Goal: Task Accomplishment & Management: Use online tool/utility

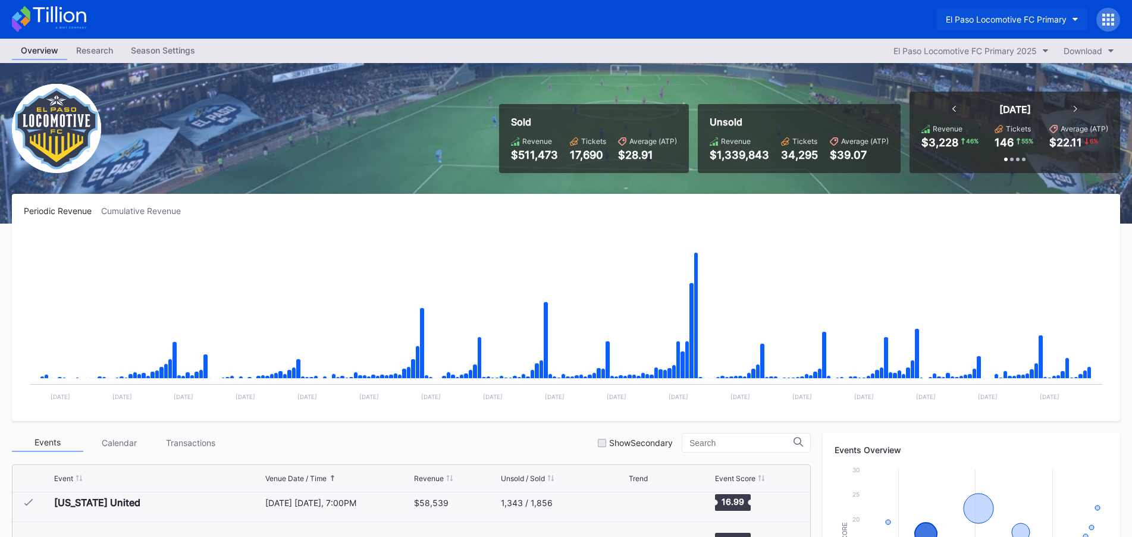
click at [982, 29] on button "El Paso Locomotive FC Primary" at bounding box center [1012, 19] width 150 height 22
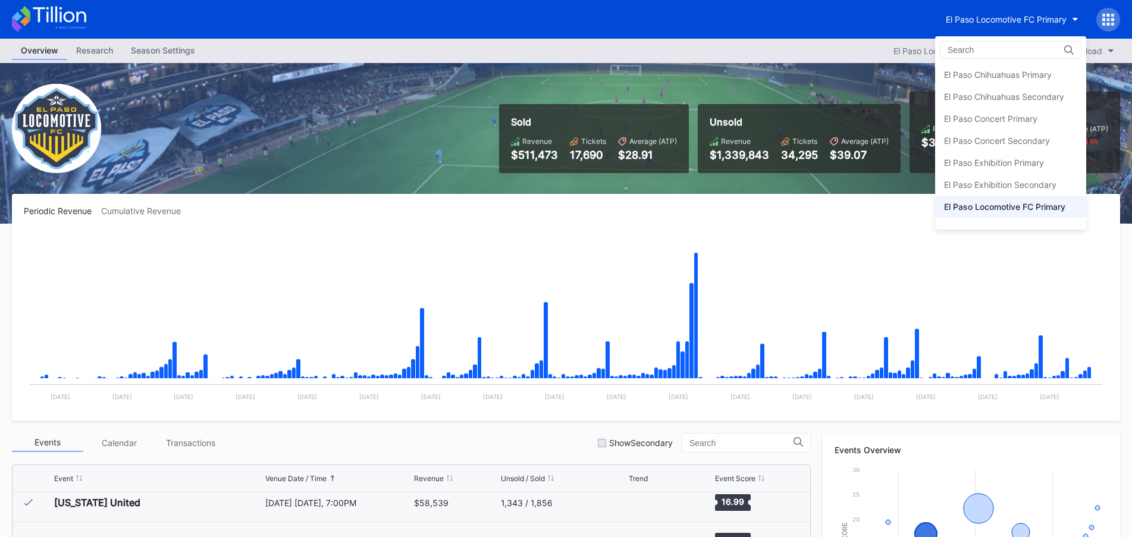
scroll to position [59, 0]
click at [1002, 190] on div "El Paso MMA Primary" at bounding box center [985, 192] width 82 height 10
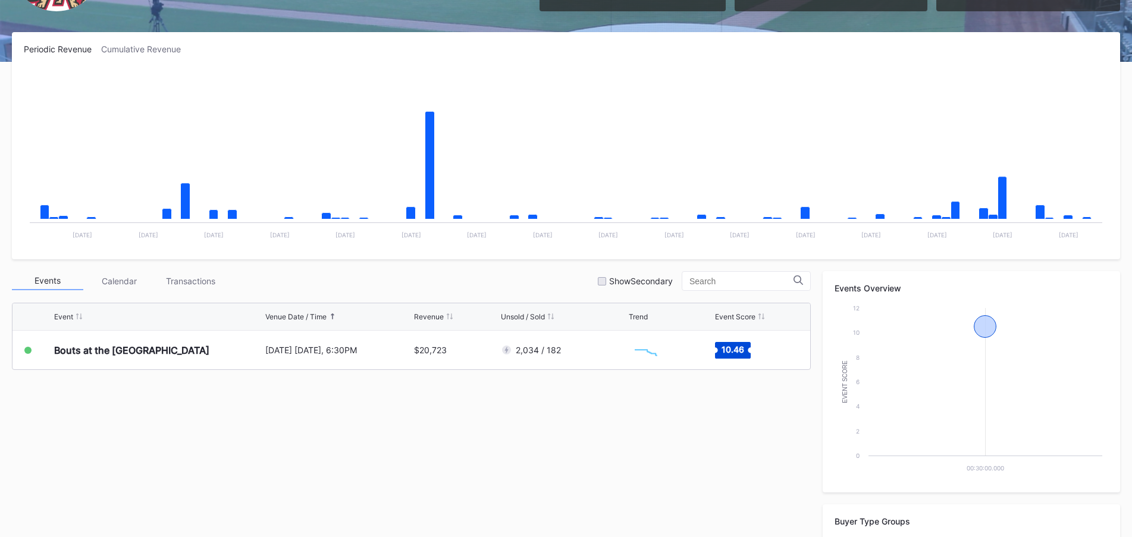
scroll to position [178, 0]
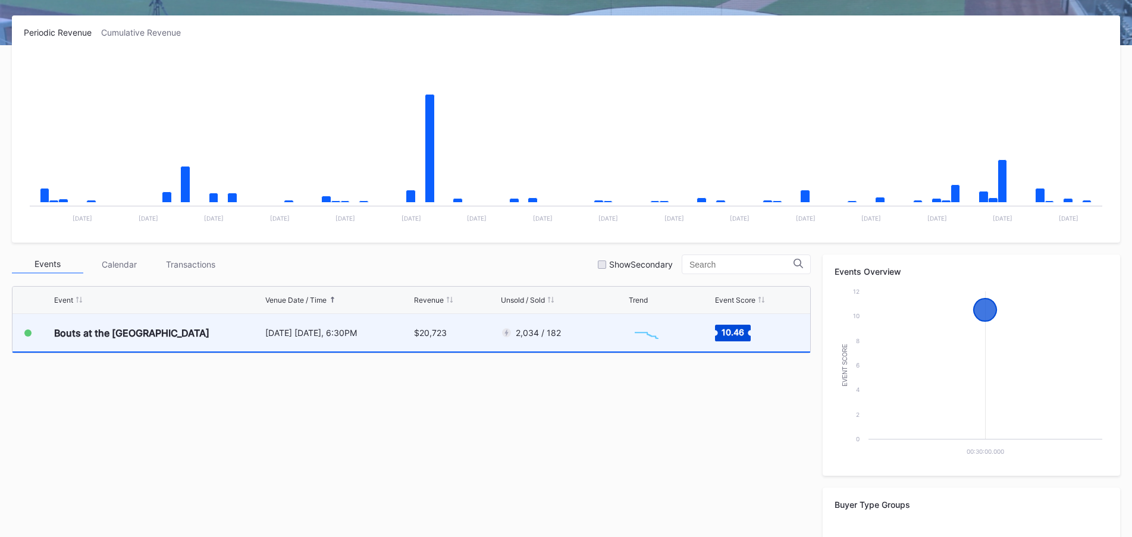
click at [601, 331] on div "2,034 / 182" at bounding box center [563, 332] width 125 height 37
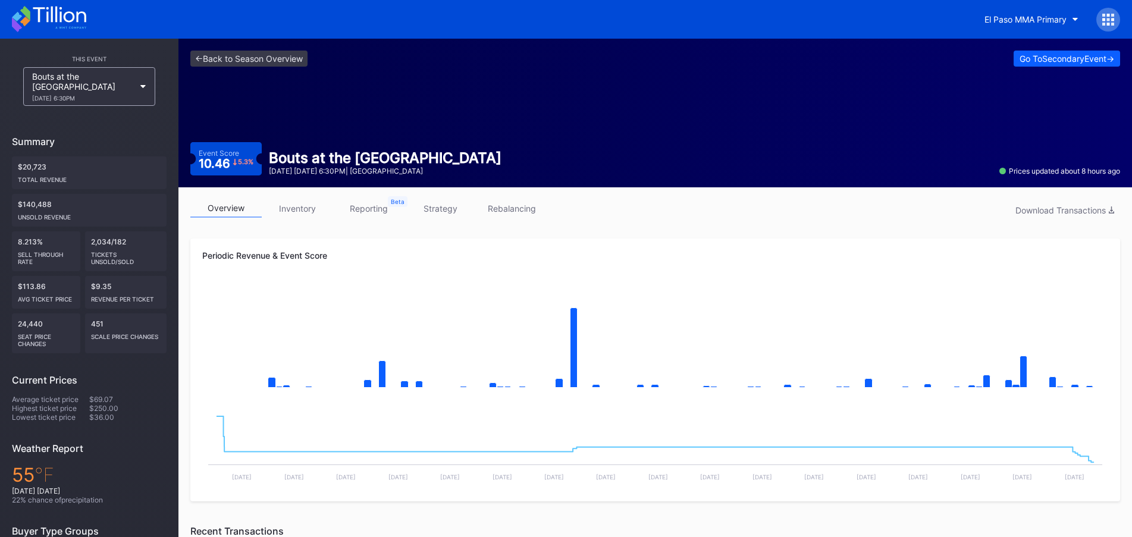
click at [454, 206] on link "strategy" at bounding box center [439, 208] width 71 height 18
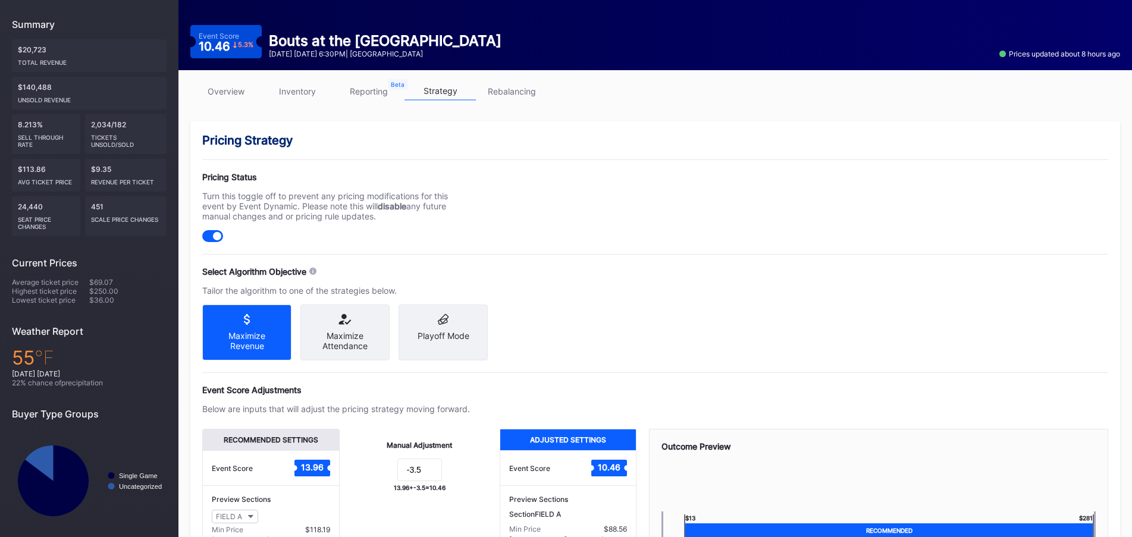
scroll to position [206, 0]
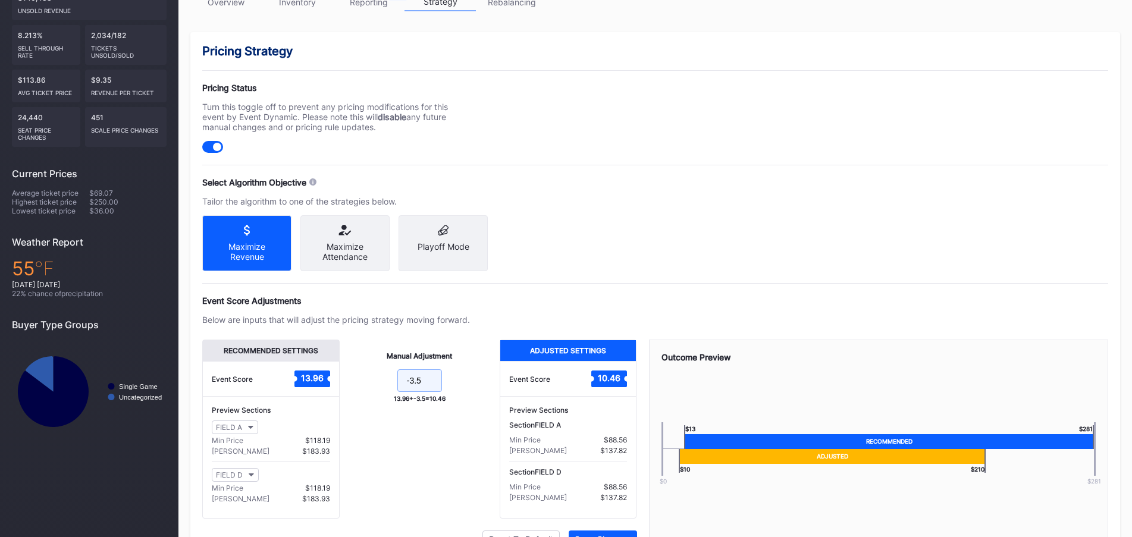
click at [432, 383] on input "-3.5" at bounding box center [419, 380] width 45 height 23
click at [415, 385] on input "-3.5" at bounding box center [419, 380] width 45 height 23
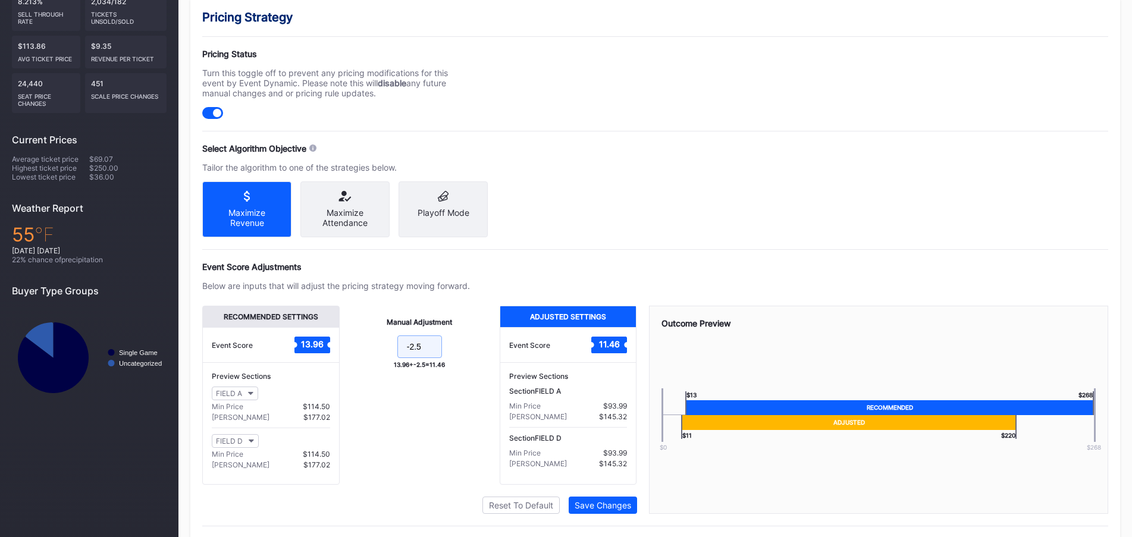
scroll to position [275, 0]
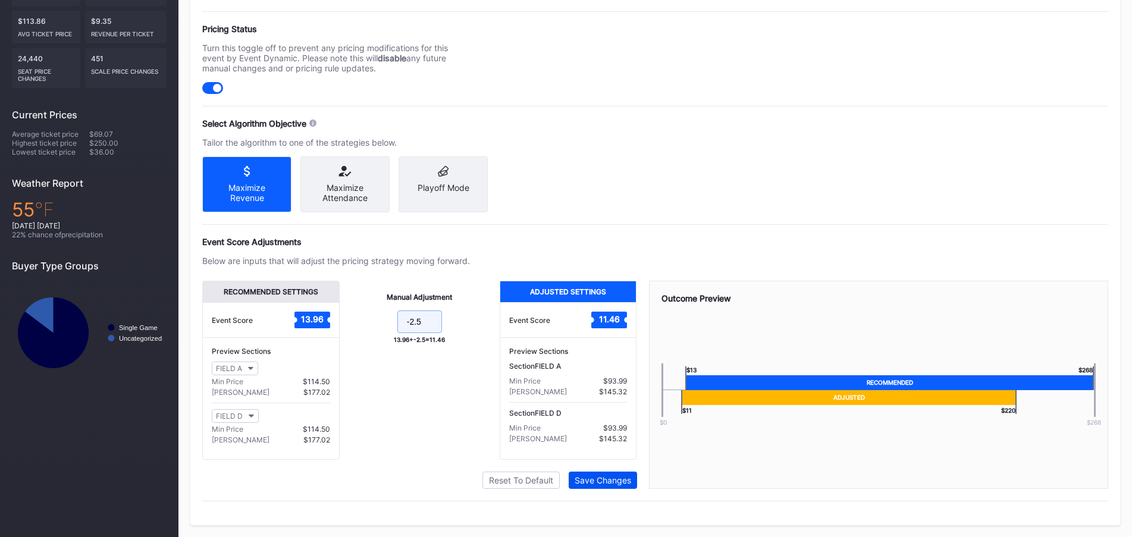
type input "-2.5"
click at [610, 473] on button "Save Changes" at bounding box center [603, 480] width 68 height 17
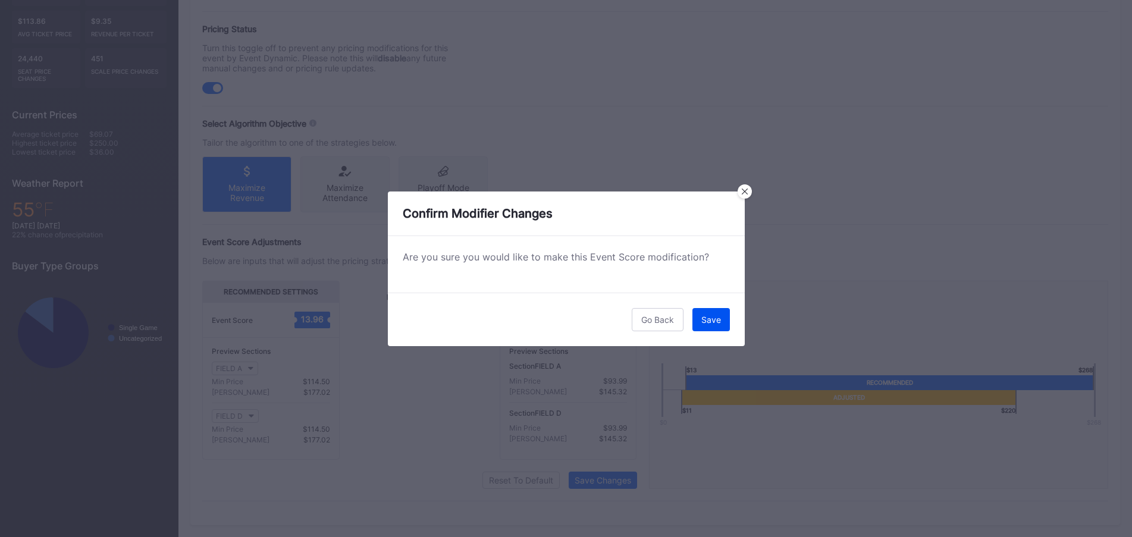
click at [706, 315] on div "Save" at bounding box center [711, 320] width 20 height 10
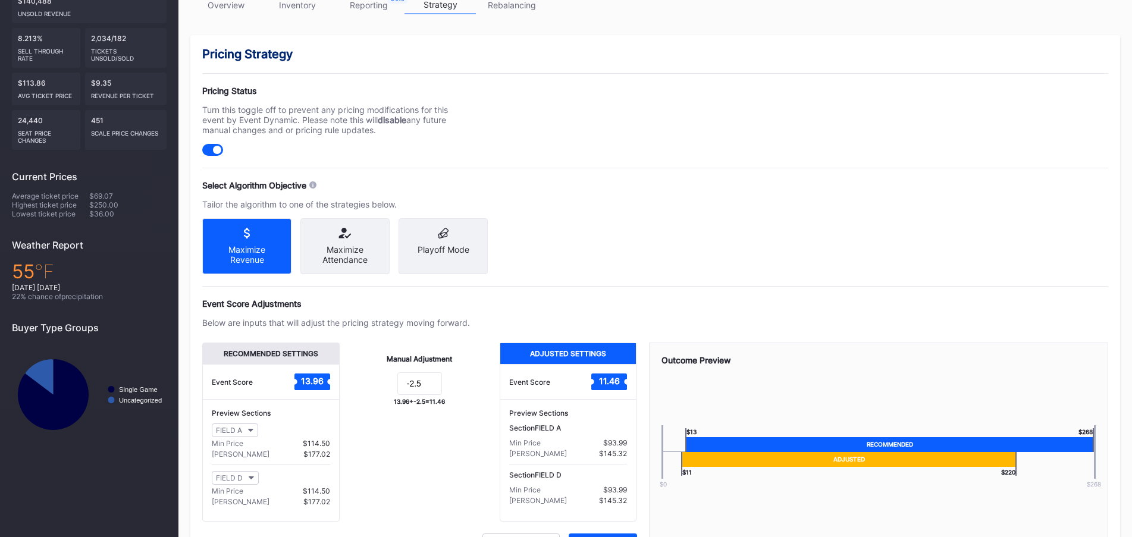
scroll to position [37, 0]
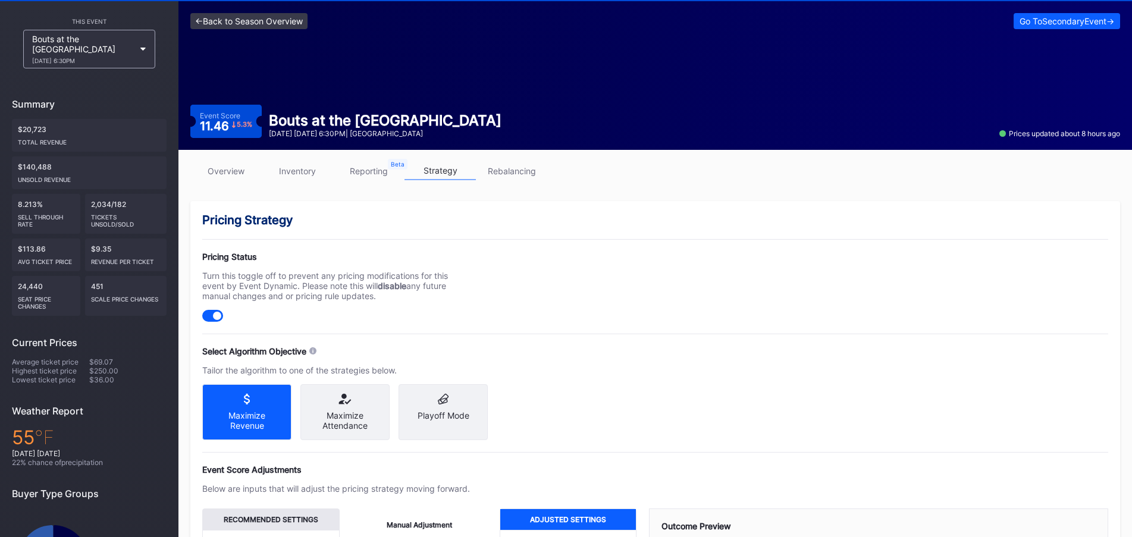
click at [231, 18] on link "<- Back to Season Overview" at bounding box center [248, 21] width 117 height 16
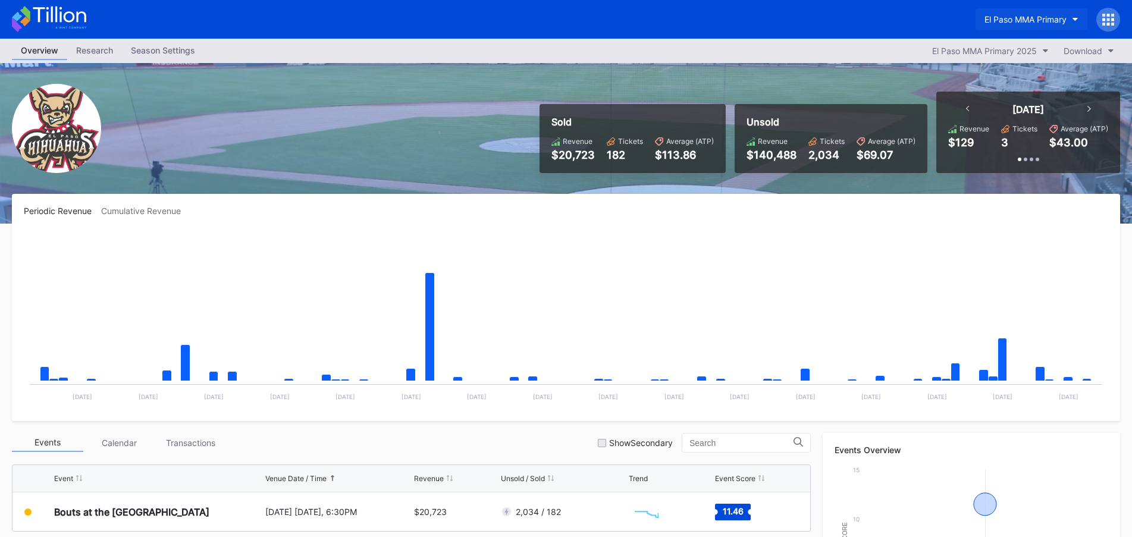
click at [1017, 25] on button "El Paso MMA Primary" at bounding box center [1031, 19] width 112 height 22
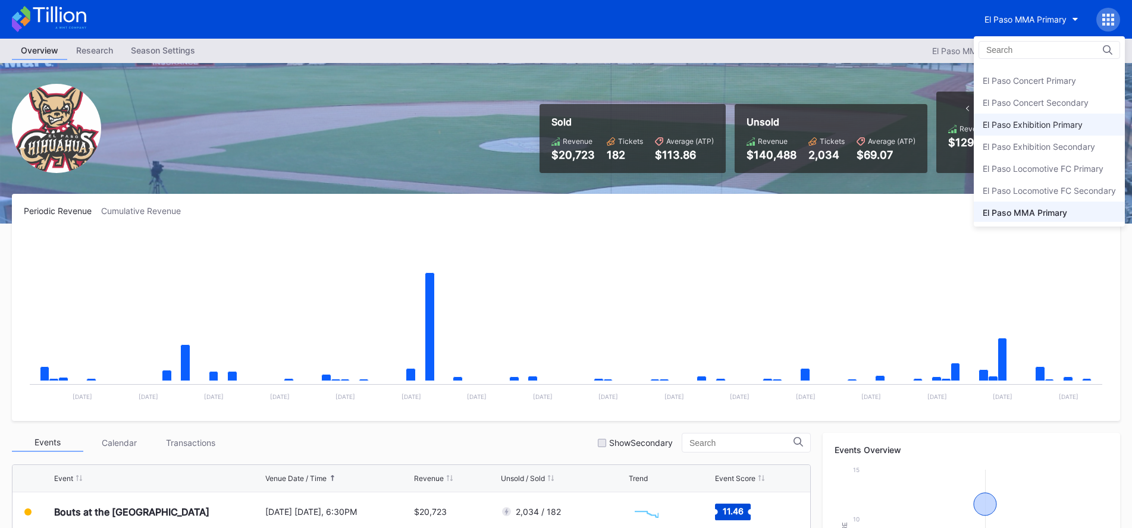
scroll to position [59, 0]
